Goal: Task Accomplishment & Management: Manage account settings

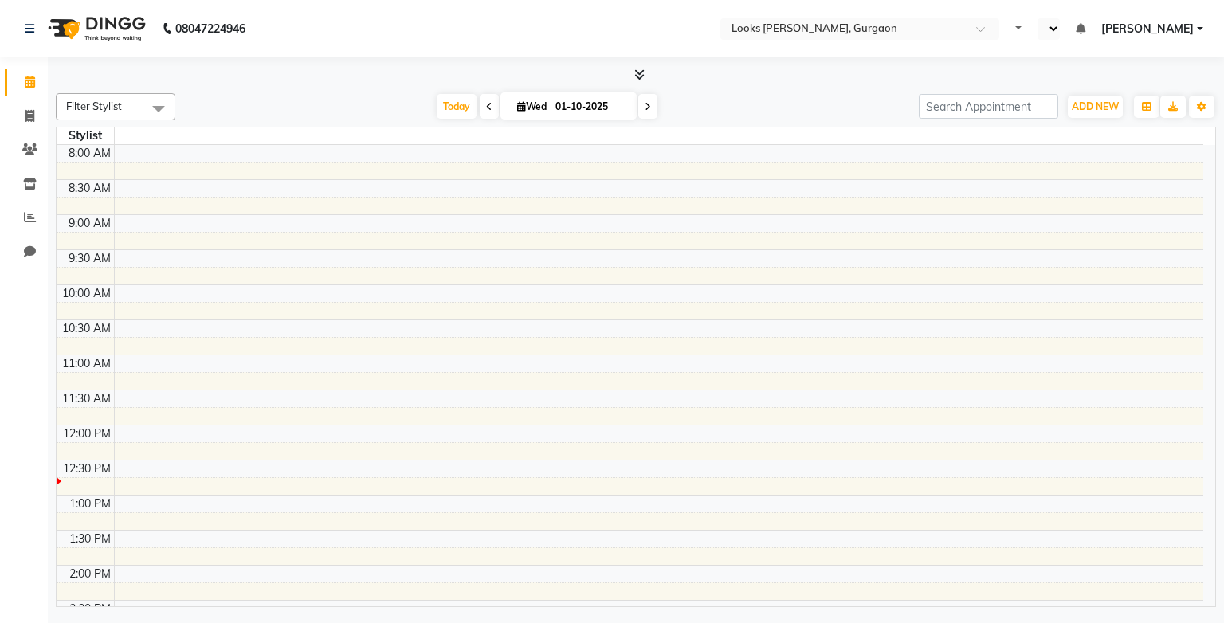
select select "en"
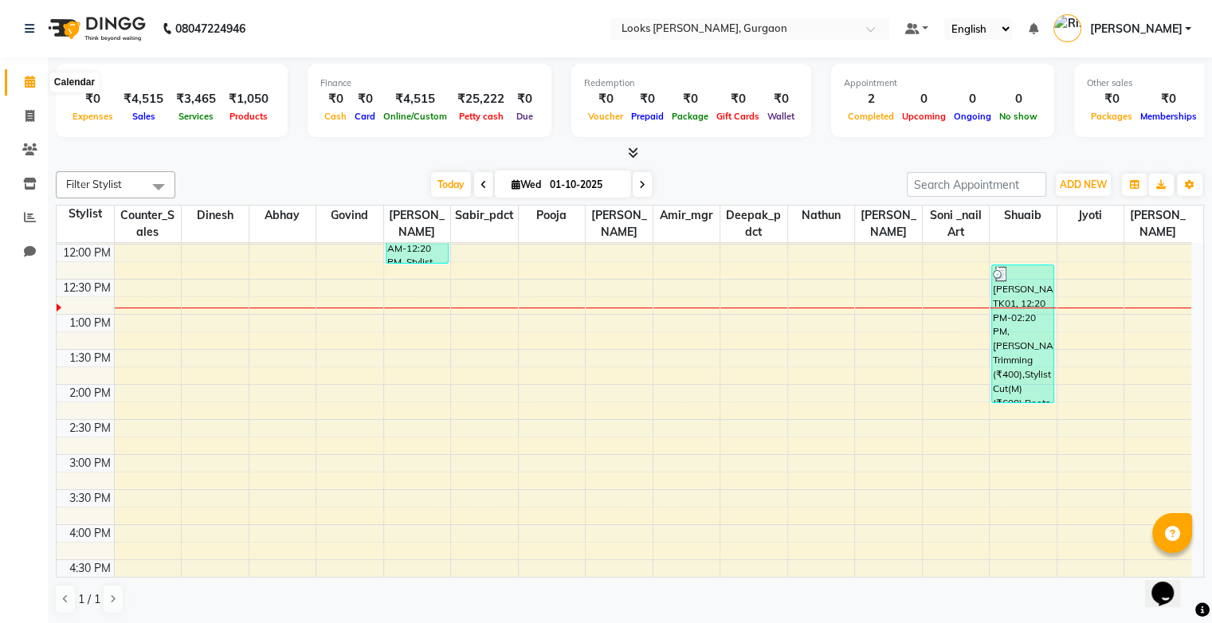
click at [27, 84] on icon at bounding box center [30, 82] width 10 height 12
click at [33, 108] on span at bounding box center [30, 117] width 28 height 18
select select "service"
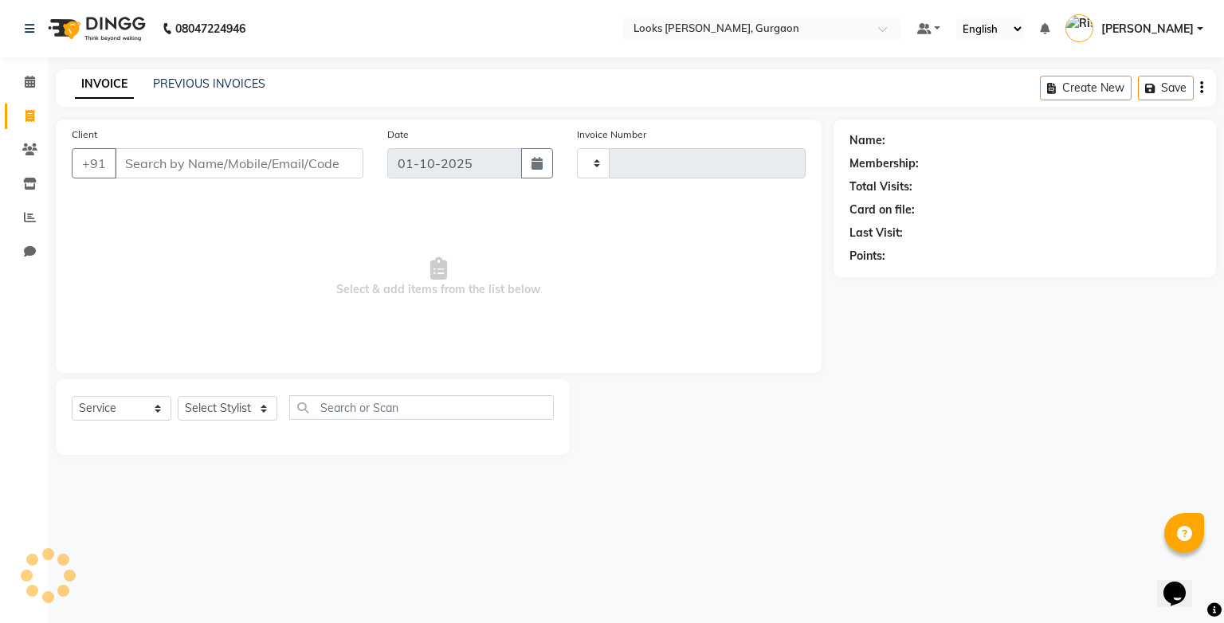
type input "1961"
select select "8452"
click at [38, 215] on span at bounding box center [30, 218] width 28 height 18
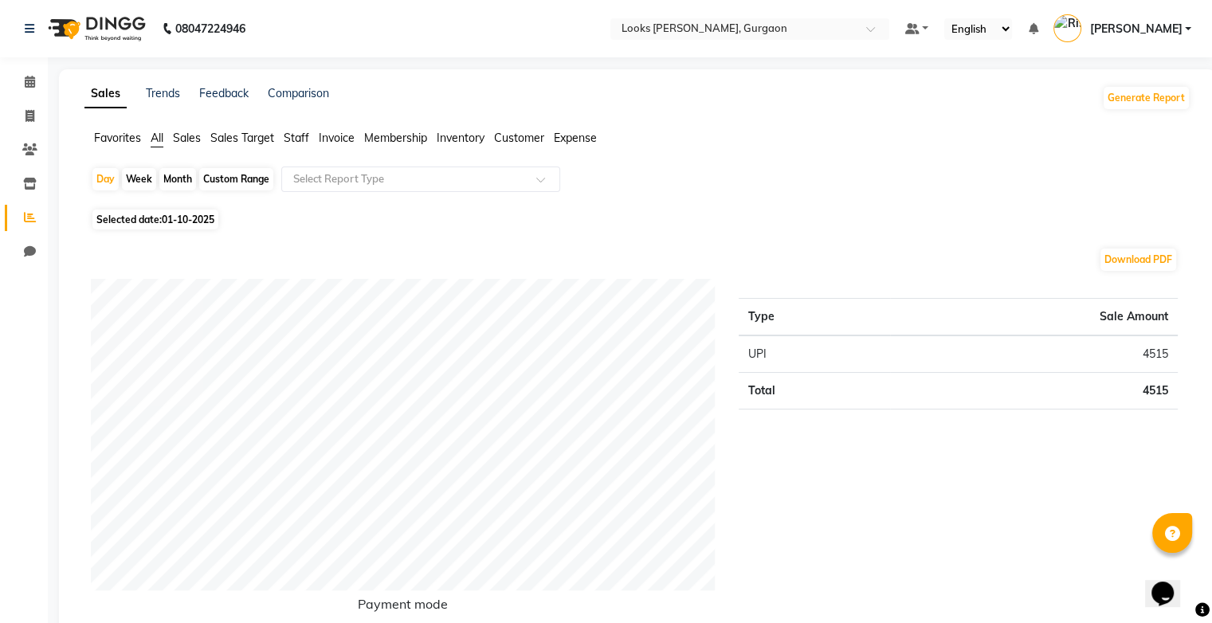
click at [299, 140] on span "Staff" at bounding box center [296, 138] width 25 height 14
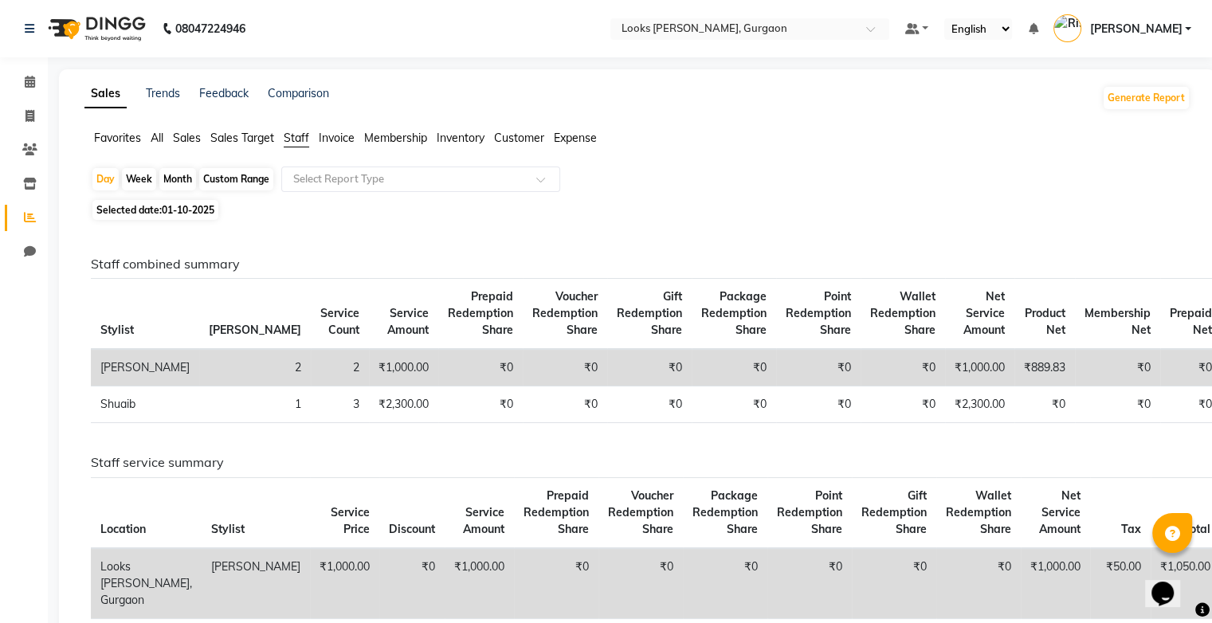
click at [176, 179] on div "Month" at bounding box center [177, 179] width 37 height 22
select select "10"
select select "2025"
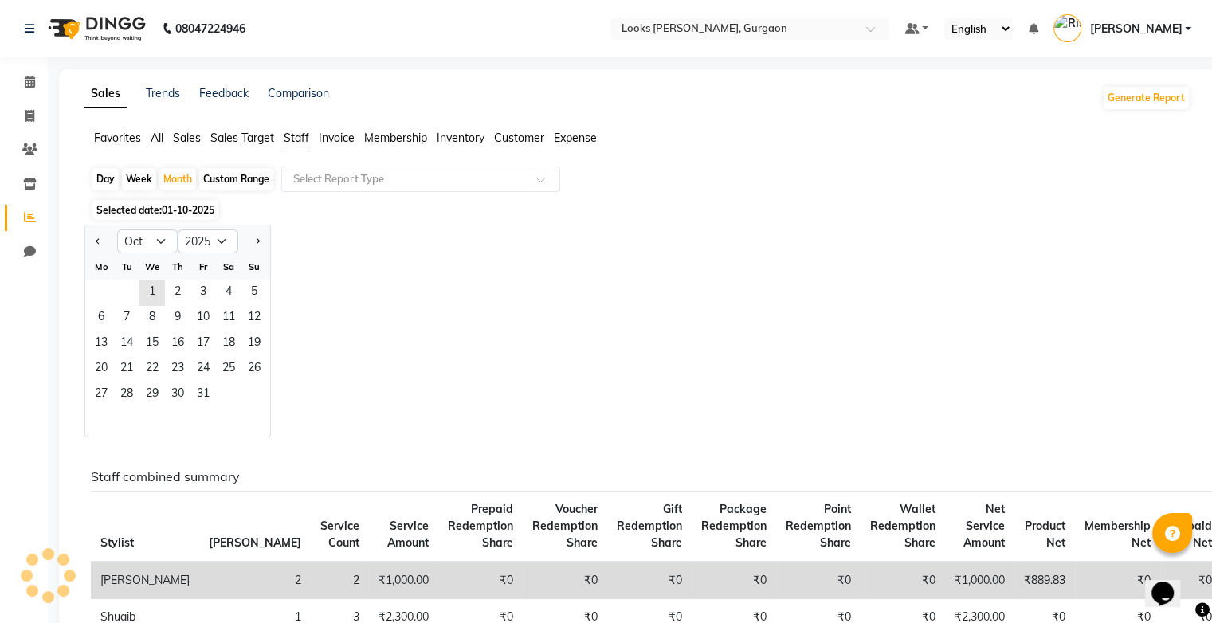
click at [205, 213] on span "01-10-2025" at bounding box center [188, 210] width 53 height 12
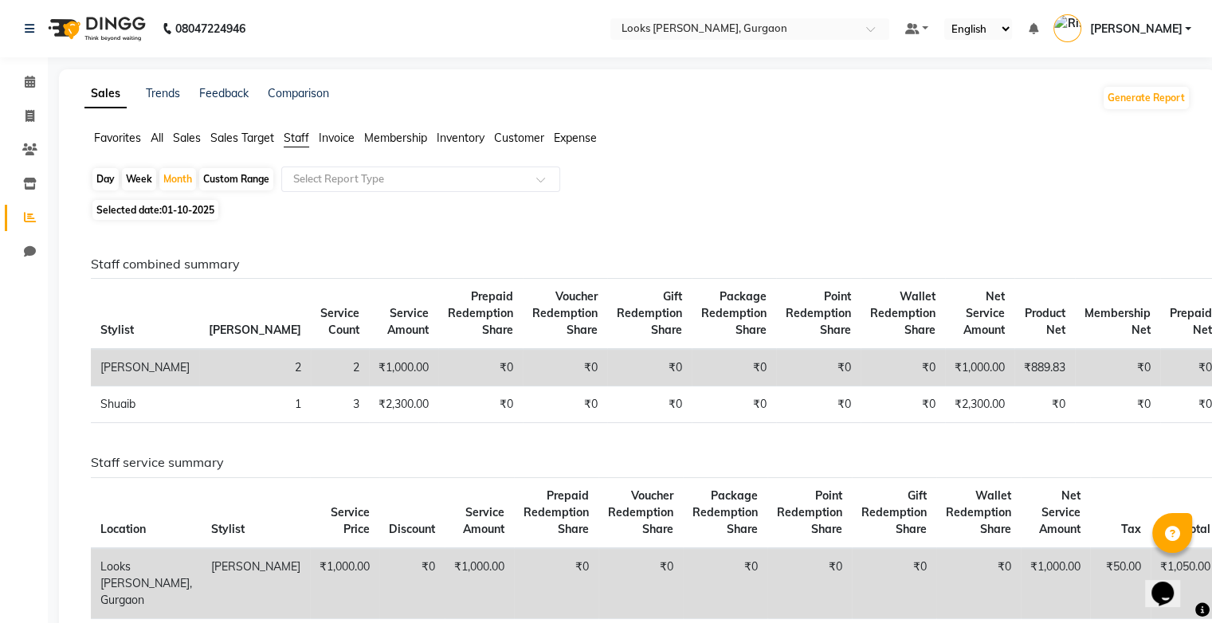
click at [221, 184] on div "Custom Range" at bounding box center [236, 179] width 74 height 22
select select "10"
select select "2025"
click at [211, 184] on div "Custom Range" at bounding box center [236, 179] width 74 height 22
select select "10"
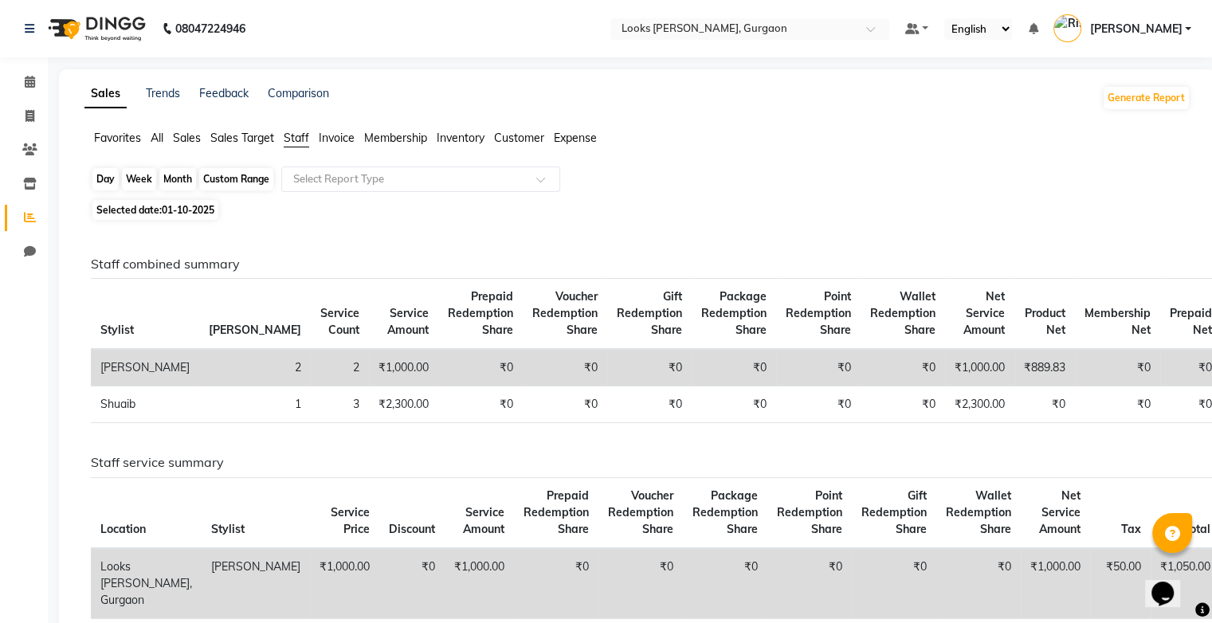
select select "2025"
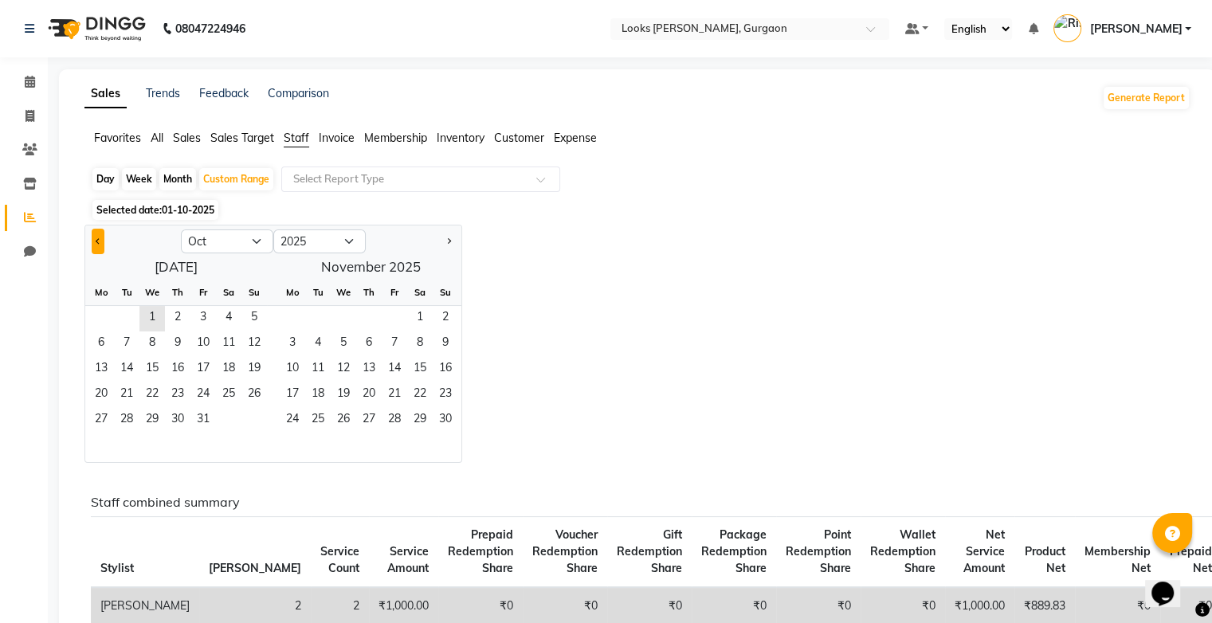
click at [96, 244] on button "Previous month" at bounding box center [98, 241] width 13 height 25
select select "9"
click at [104, 313] on span "1" at bounding box center [100, 318] width 25 height 25
click at [137, 416] on span "30" at bounding box center [126, 420] width 25 height 25
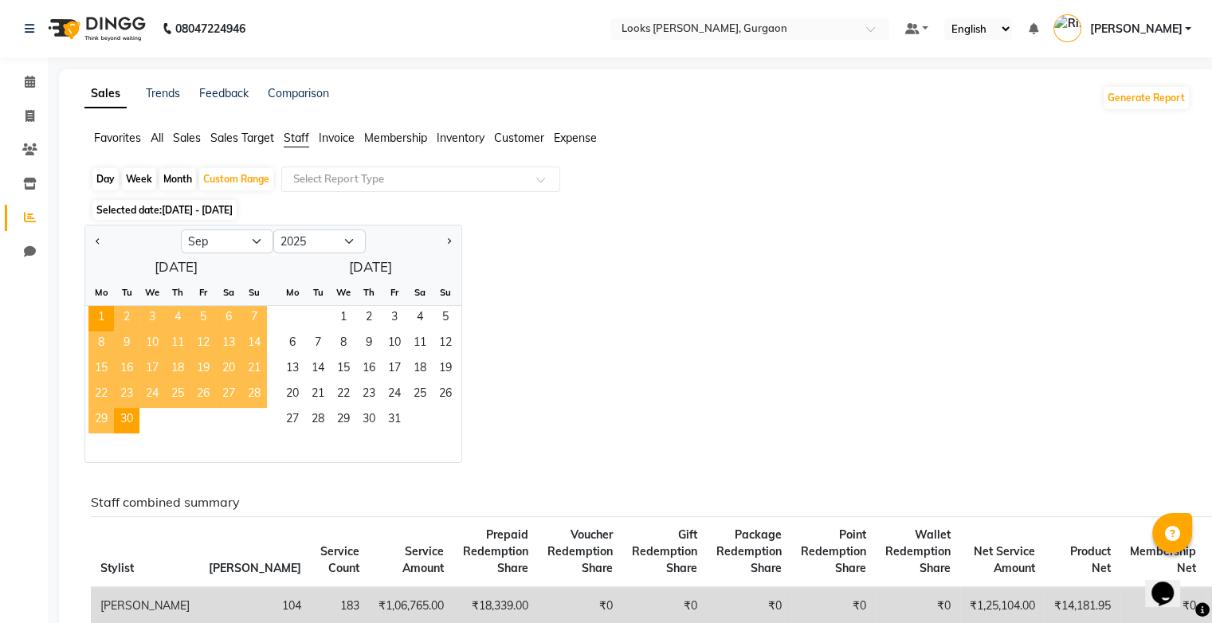
click at [624, 298] on div "Jan Feb Mar Apr May Jun Jul Aug Sep Oct Nov Dec 2015 2016 2017 2018 2019 2020 2…" at bounding box center [637, 344] width 1106 height 238
click at [541, 178] on span at bounding box center [546, 184] width 20 height 16
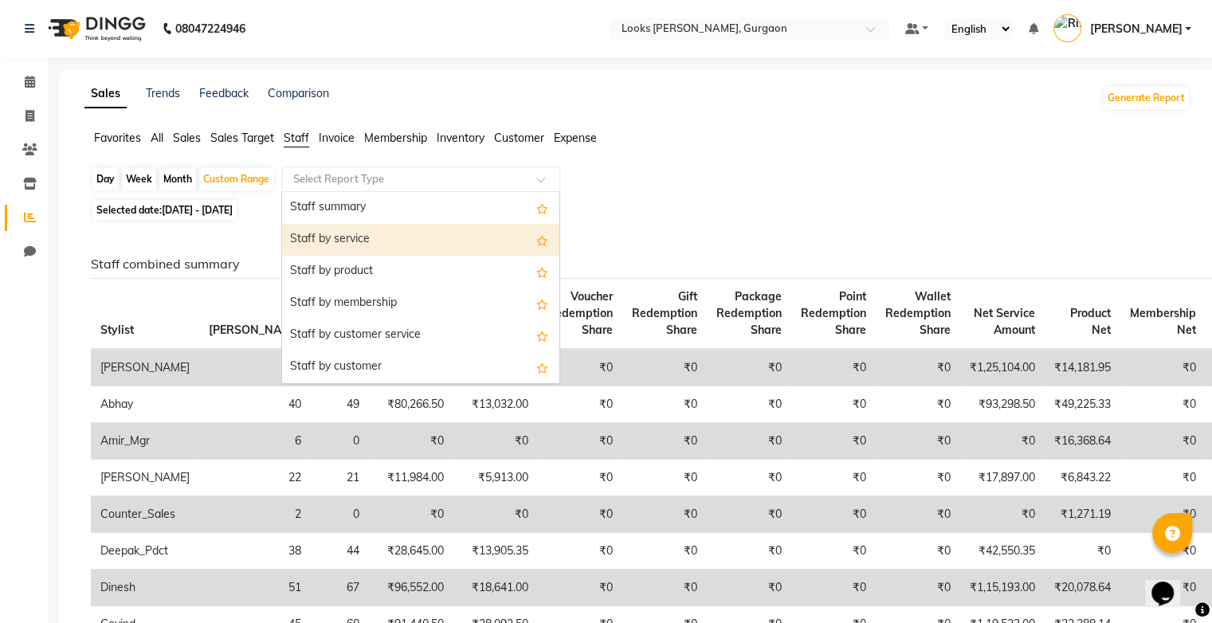
click at [765, 218] on div "Selected date: 01-09-2025 - 30-09-2025" at bounding box center [640, 210] width 1099 height 17
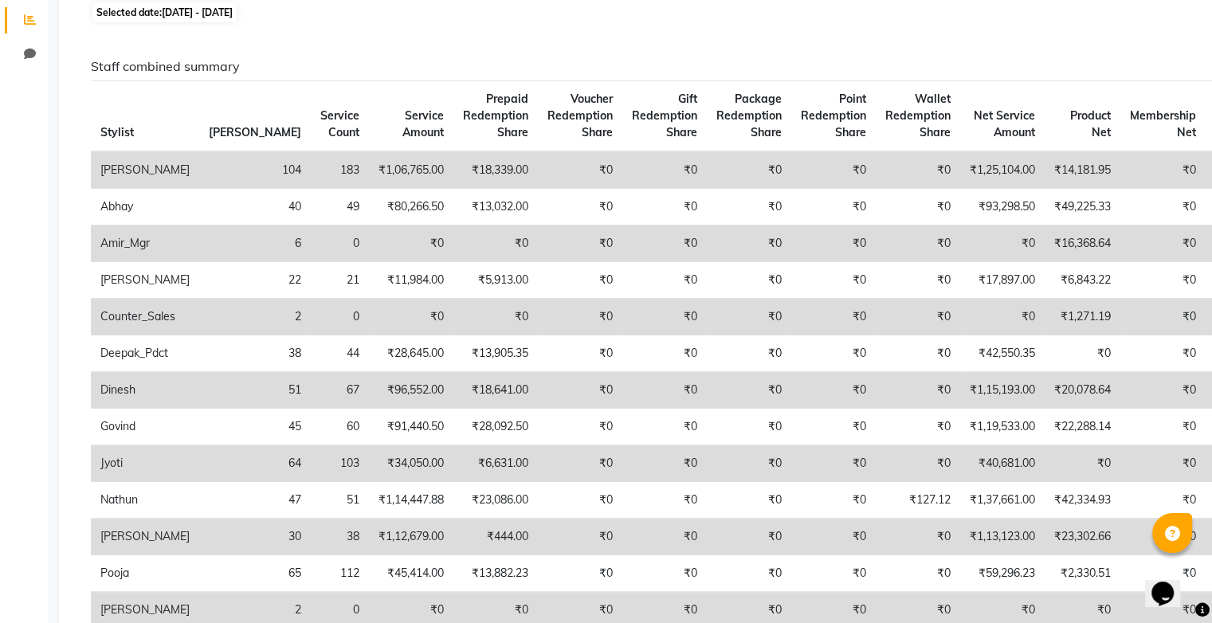
scroll to position [194, 0]
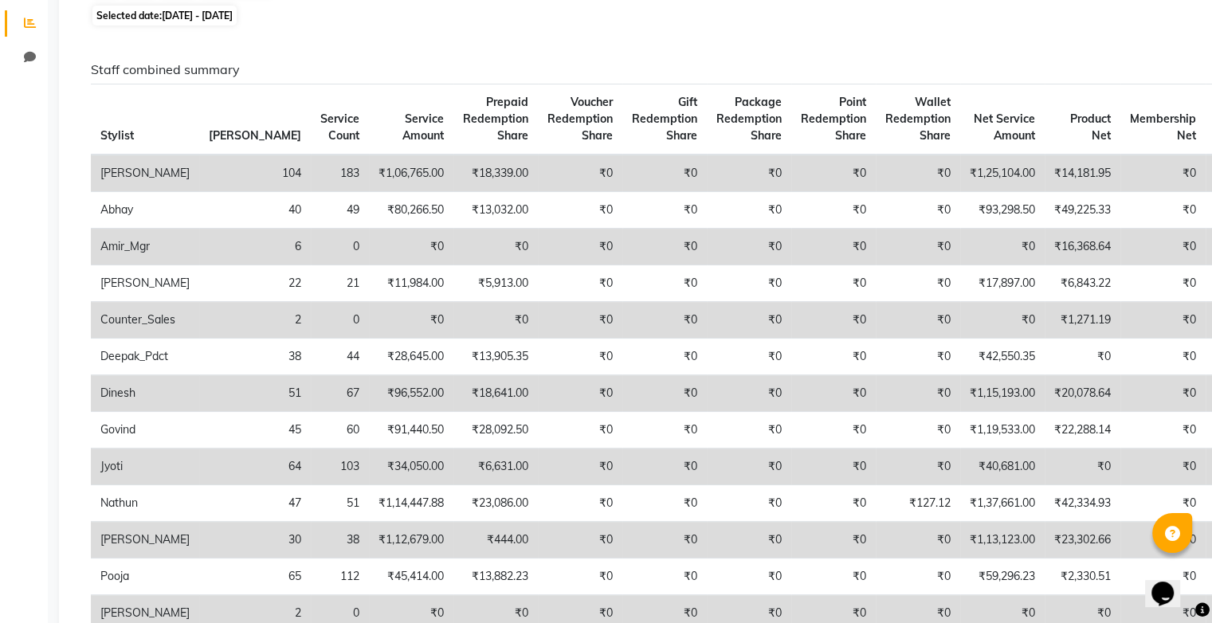
drag, startPoint x: 1220, startPoint y: 140, endPoint x: 1071, endPoint y: 108, distance: 152.5
click at [1120, 108] on th "Membership Net" at bounding box center [1162, 119] width 85 height 71
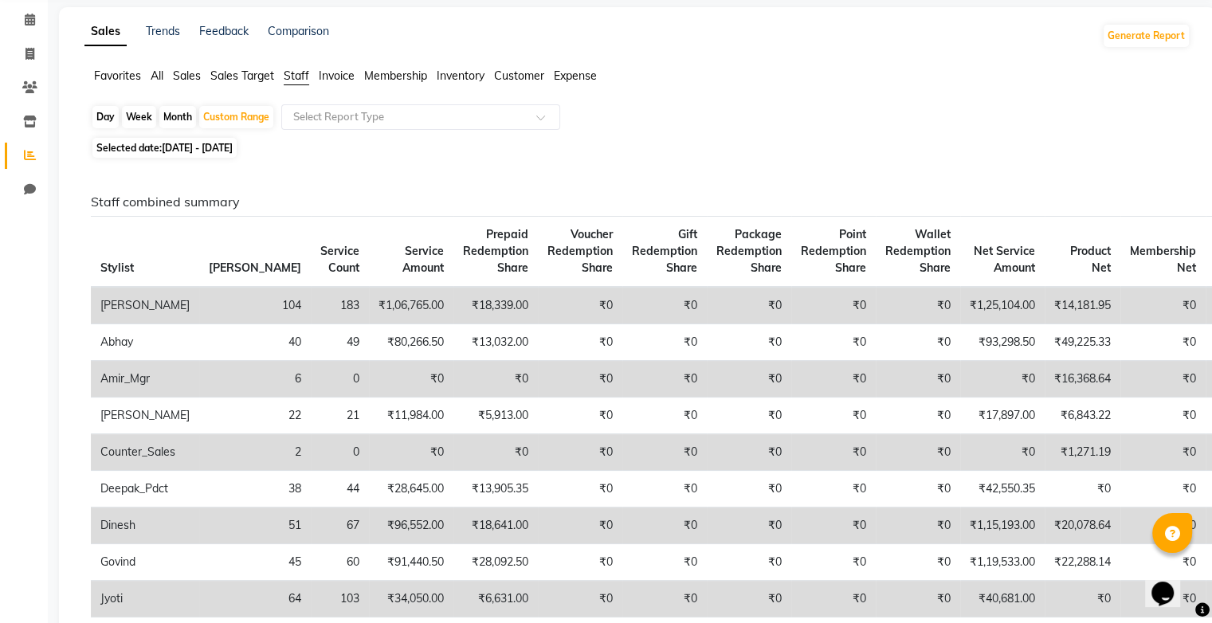
scroll to position [0, 0]
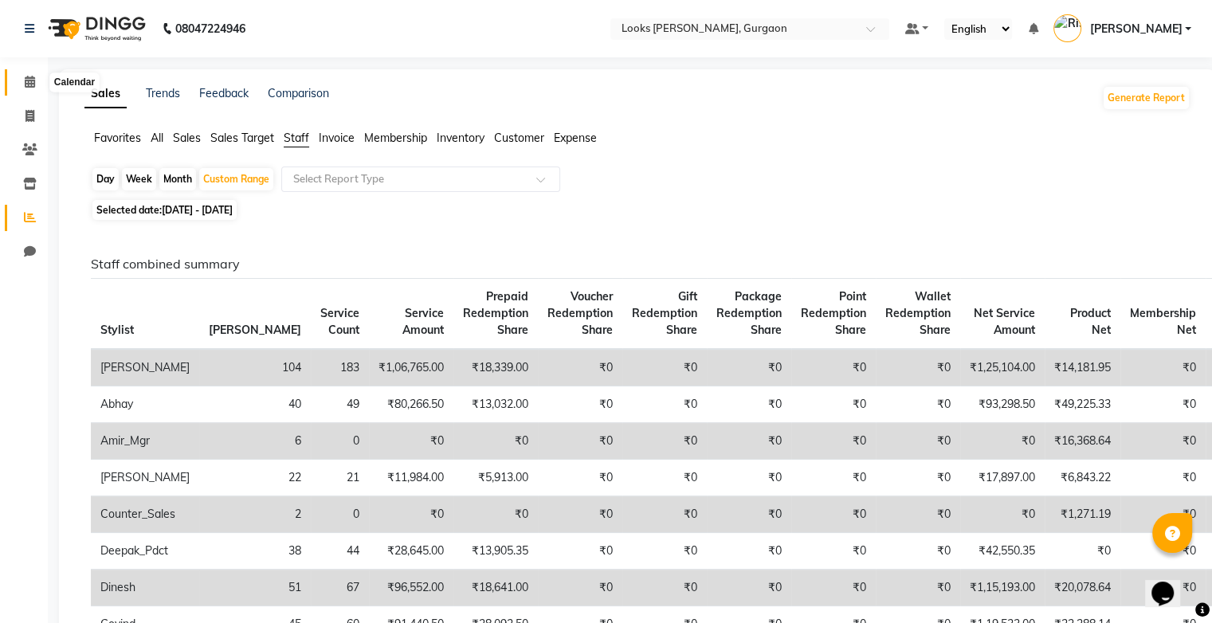
click at [37, 84] on span at bounding box center [30, 82] width 28 height 18
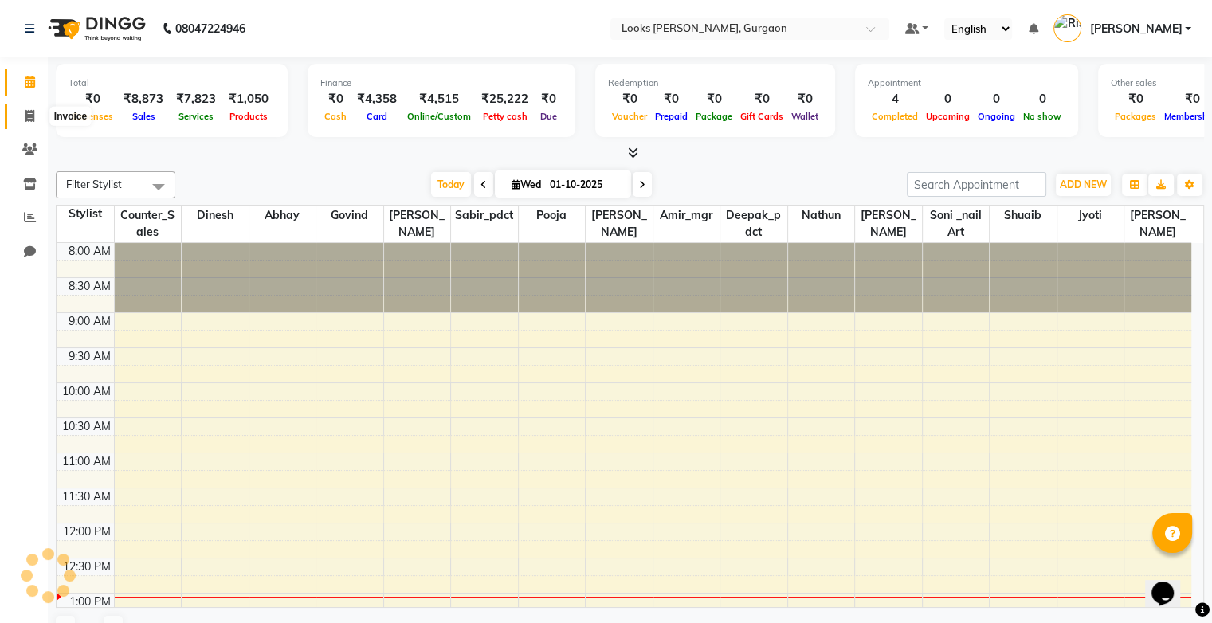
click at [35, 116] on span at bounding box center [30, 117] width 28 height 18
select select "service"
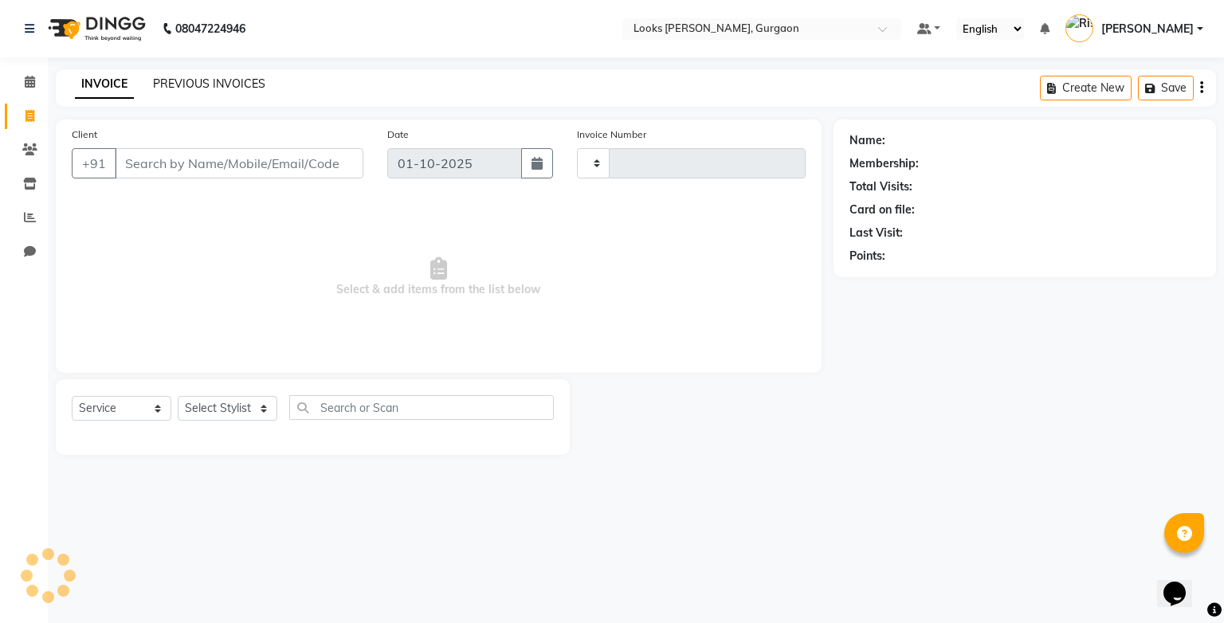
click at [195, 80] on link "PREVIOUS INVOICES" at bounding box center [209, 83] width 112 height 14
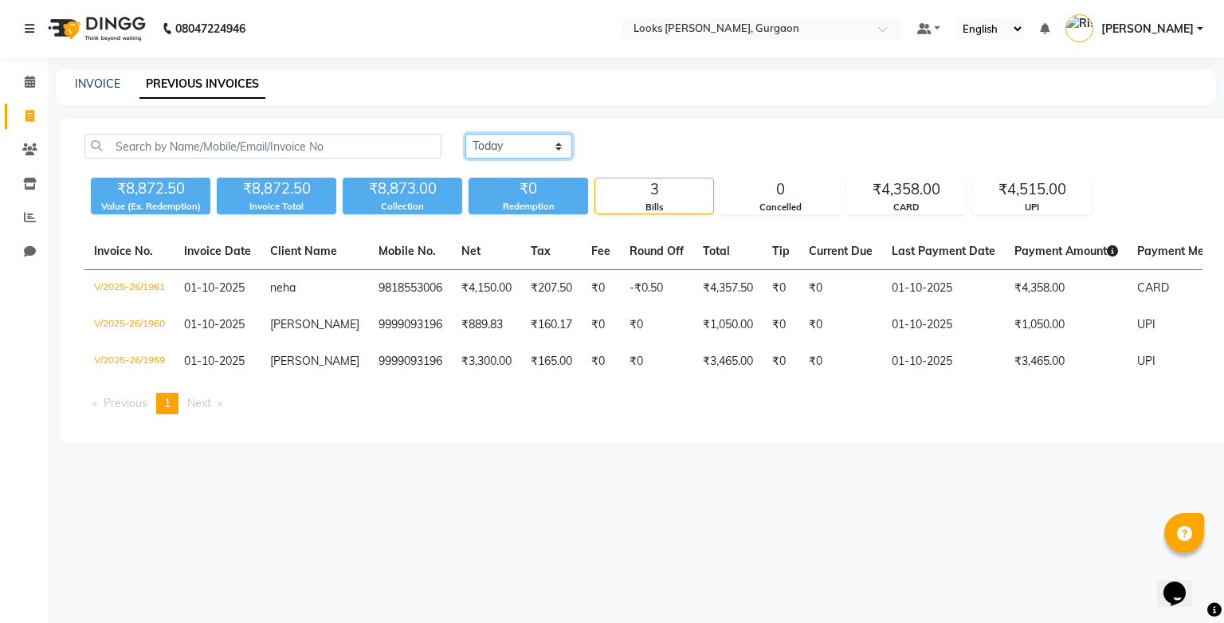
click at [481, 147] on select "Today Yesterday Custom Range" at bounding box center [518, 146] width 107 height 25
select select "yesterday"
click at [465, 134] on select "Today Yesterday Custom Range" at bounding box center [518, 146] width 107 height 25
click at [633, 162] on div "Today Yesterday Custom Range" at bounding box center [833, 152] width 761 height 37
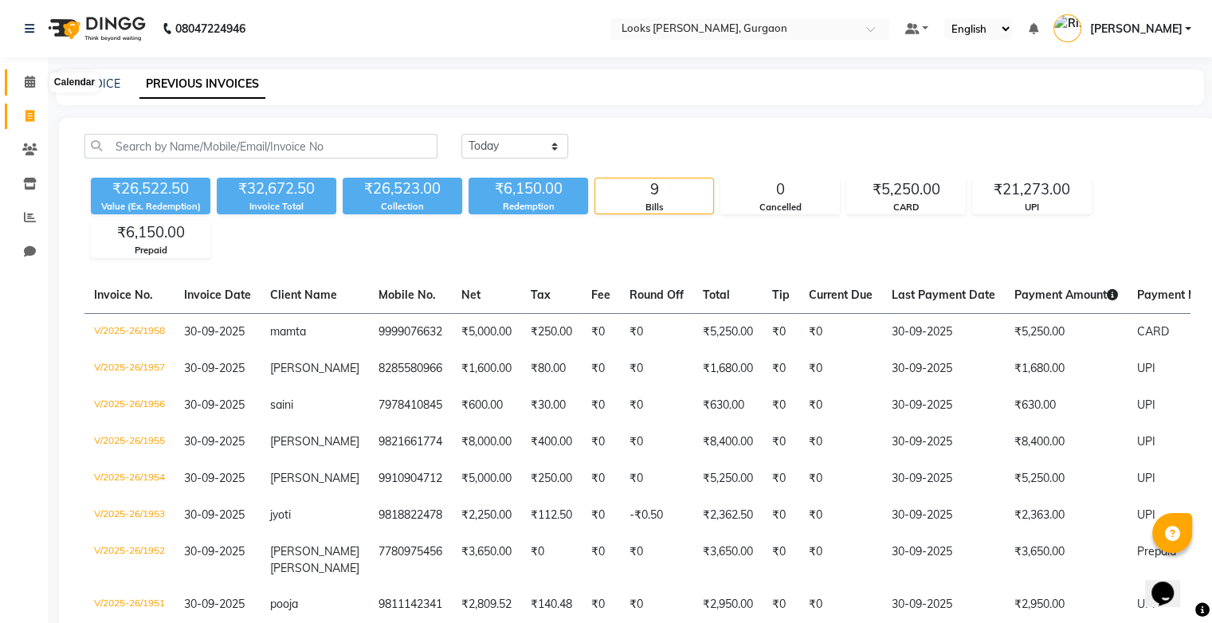
click at [32, 82] on icon at bounding box center [30, 82] width 10 height 12
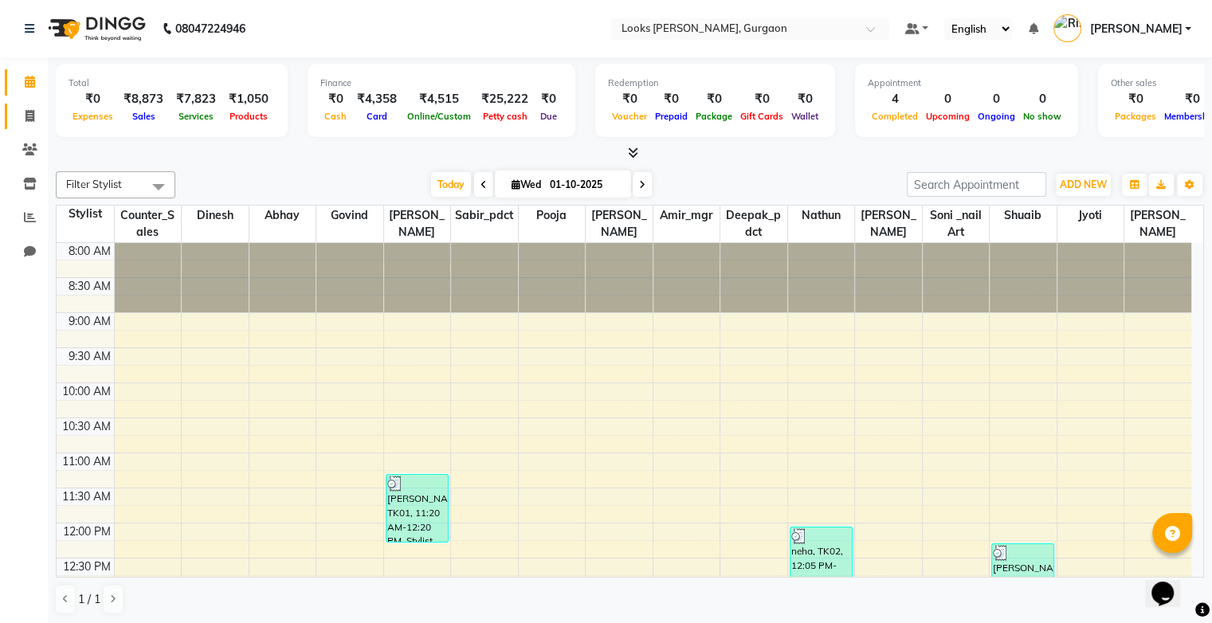
click at [27, 110] on icon at bounding box center [29, 116] width 9 height 12
select select "service"
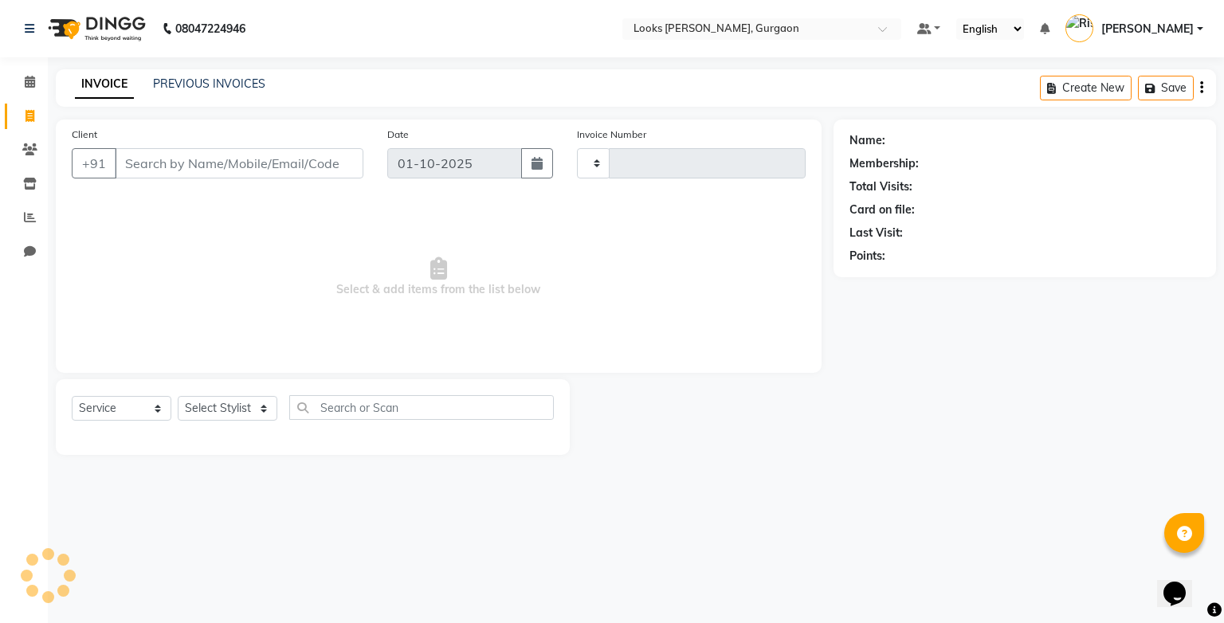
type input "1962"
select select "8452"
click at [221, 87] on link "PREVIOUS INVOICES" at bounding box center [209, 83] width 112 height 14
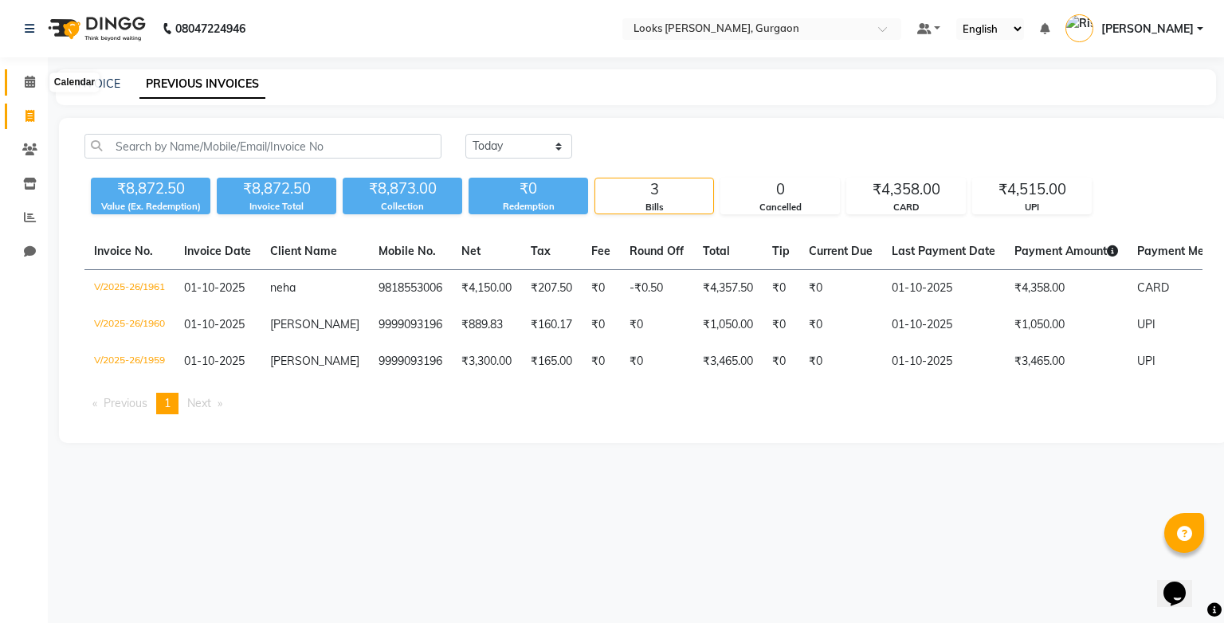
click at [25, 80] on icon at bounding box center [30, 82] width 10 height 12
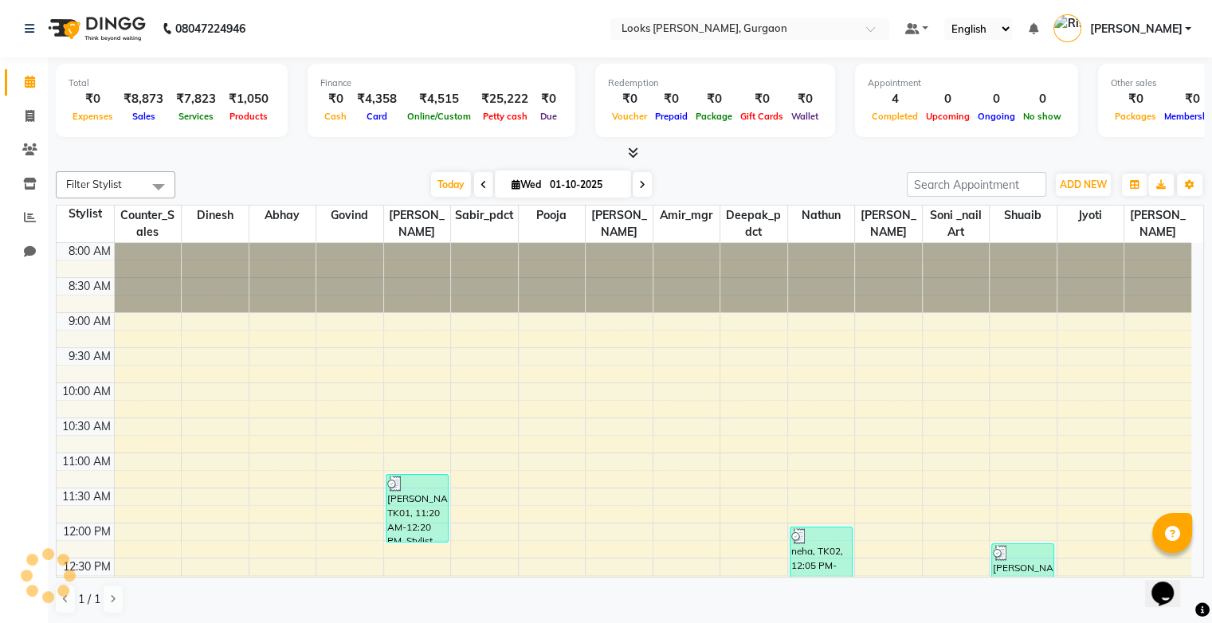
scroll to position [347, 0]
